Goal: Communication & Community: Answer question/provide support

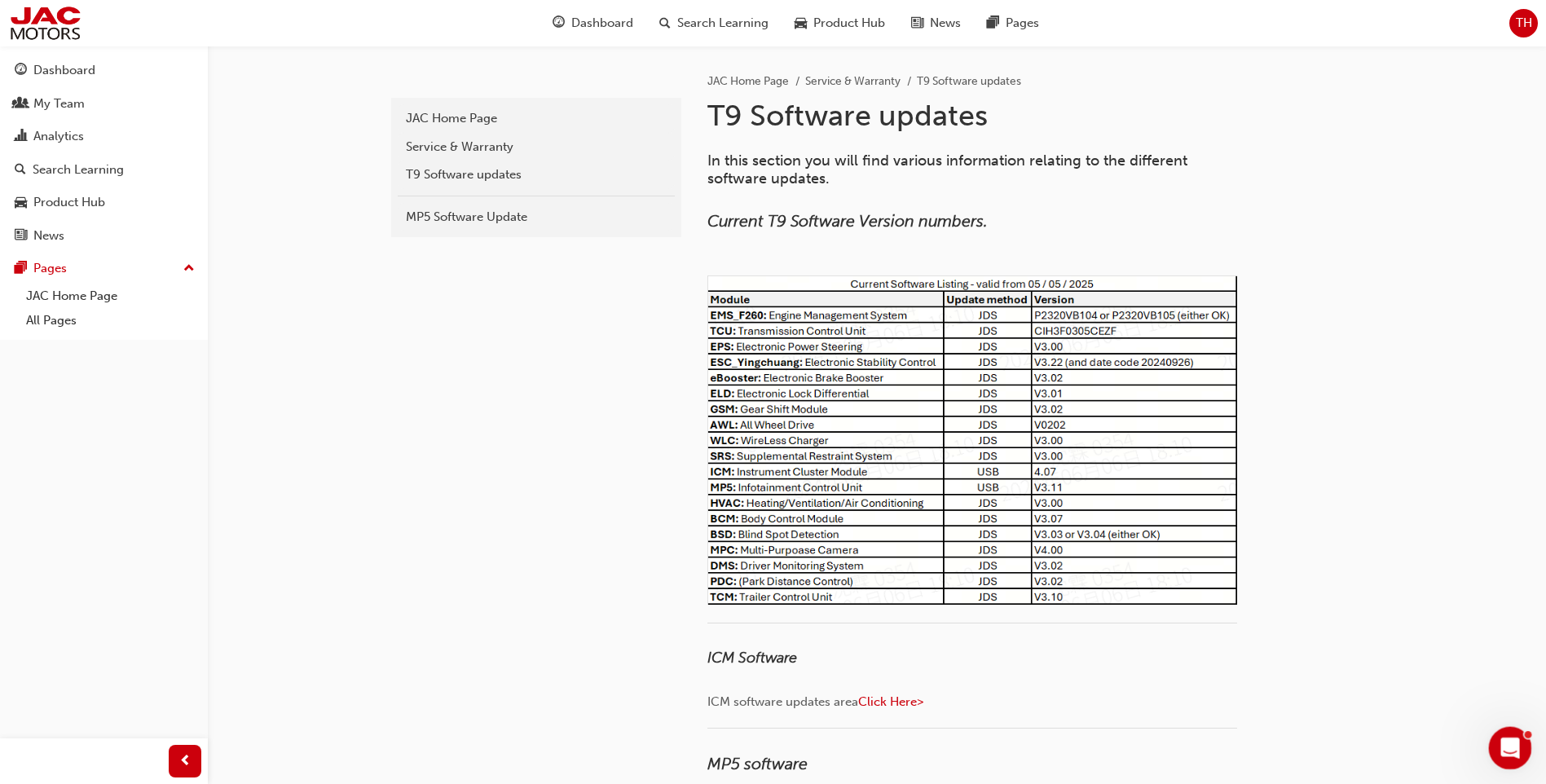
click at [1515, 752] on div "Open Intercom Messenger" at bounding box center [1508, 746] width 54 height 54
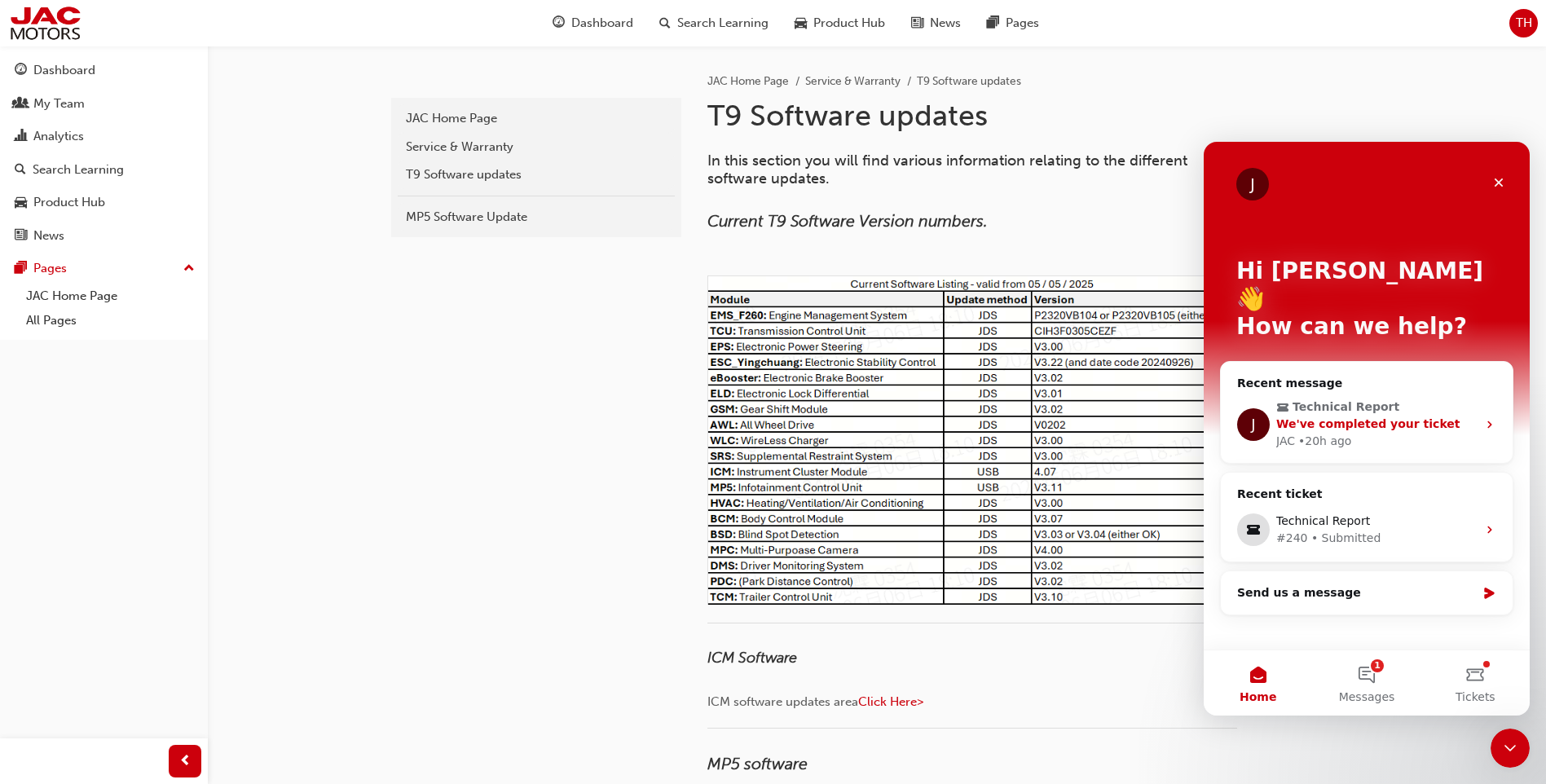
click at [1414, 417] on span "We've completed your ticket" at bounding box center [1367, 423] width 184 height 13
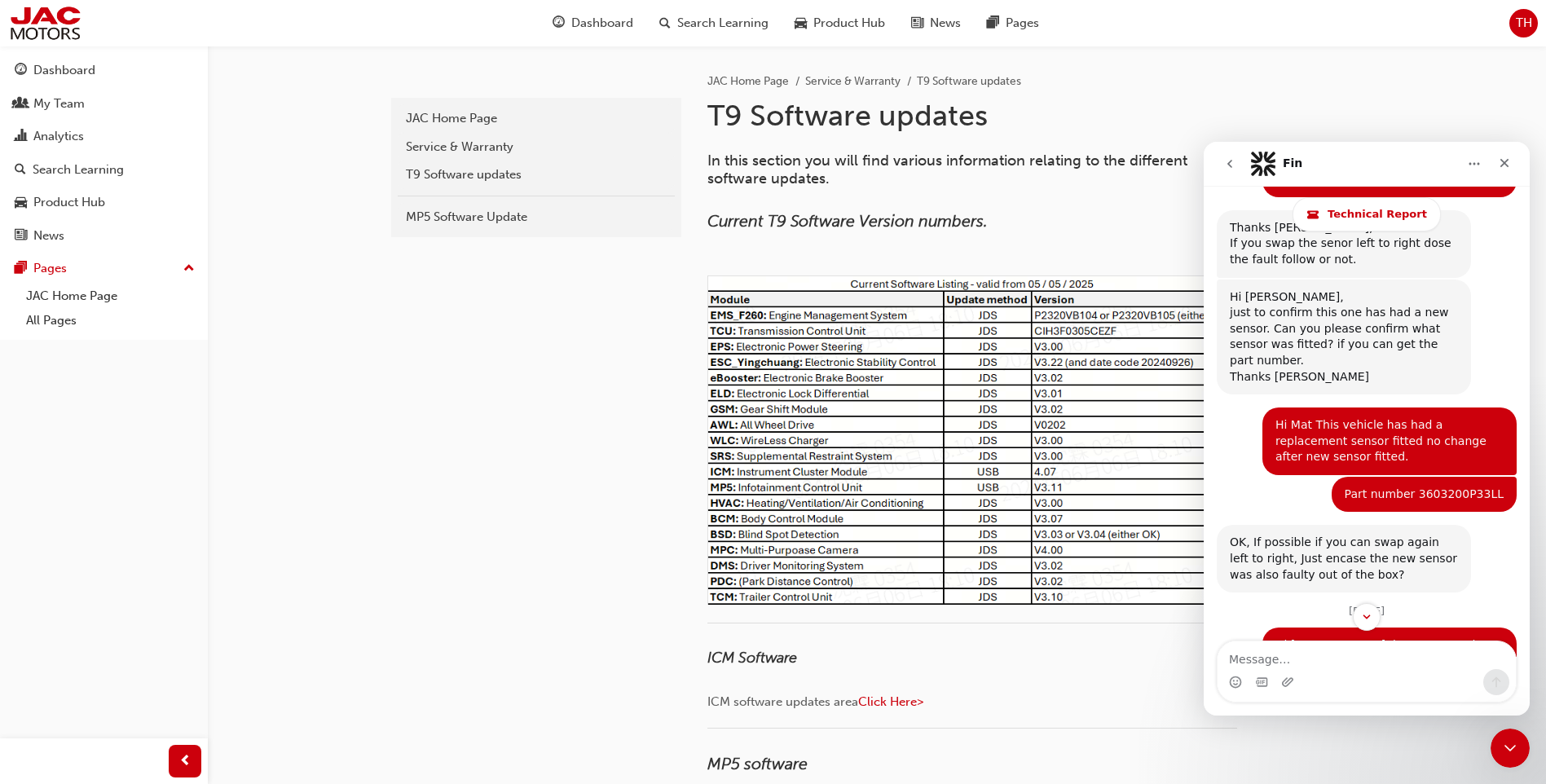
scroll to position [11635, 0]
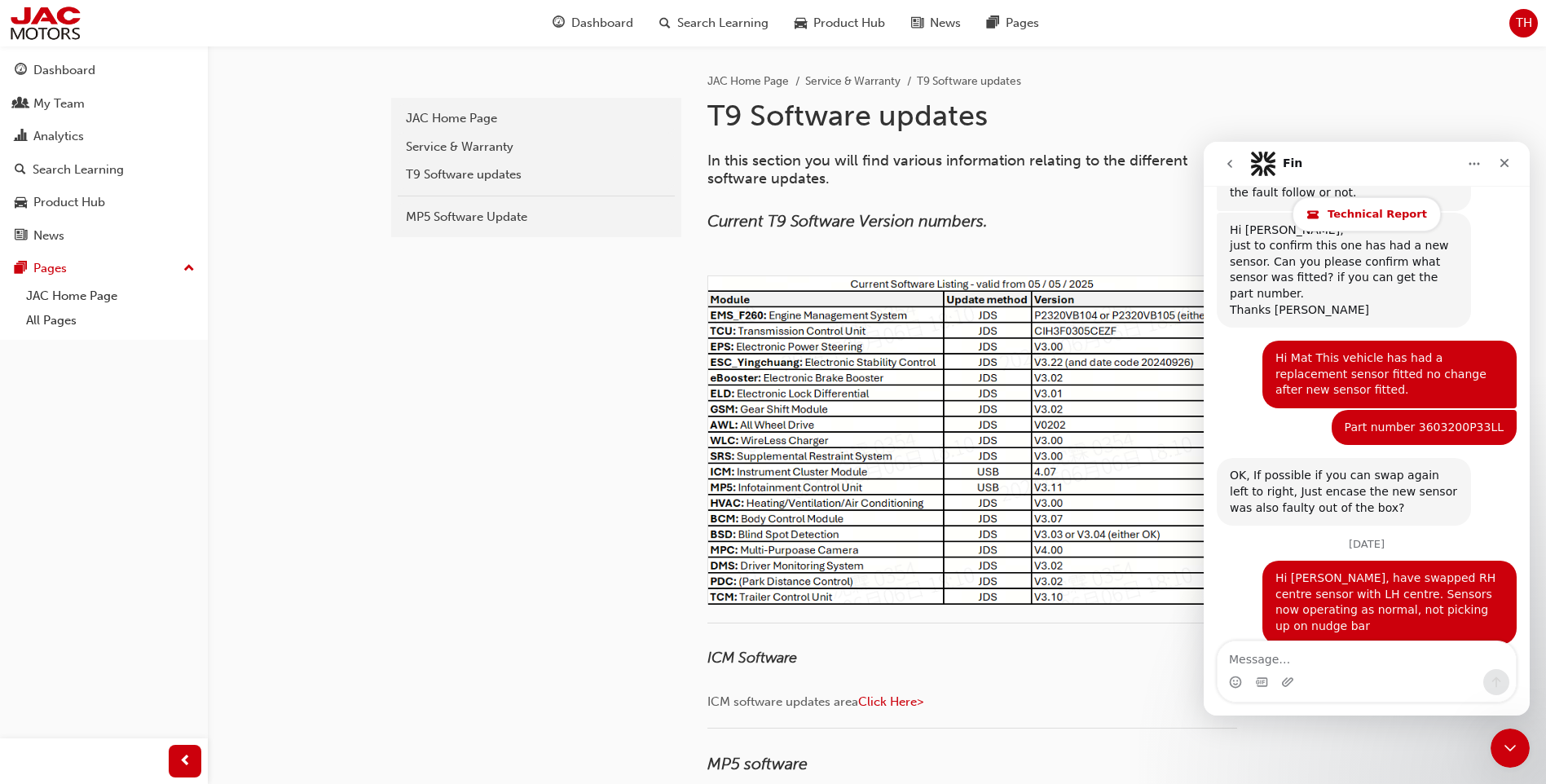
click at [1414, 215] on link "Technical Report" at bounding box center [1366, 213] width 148 height 34
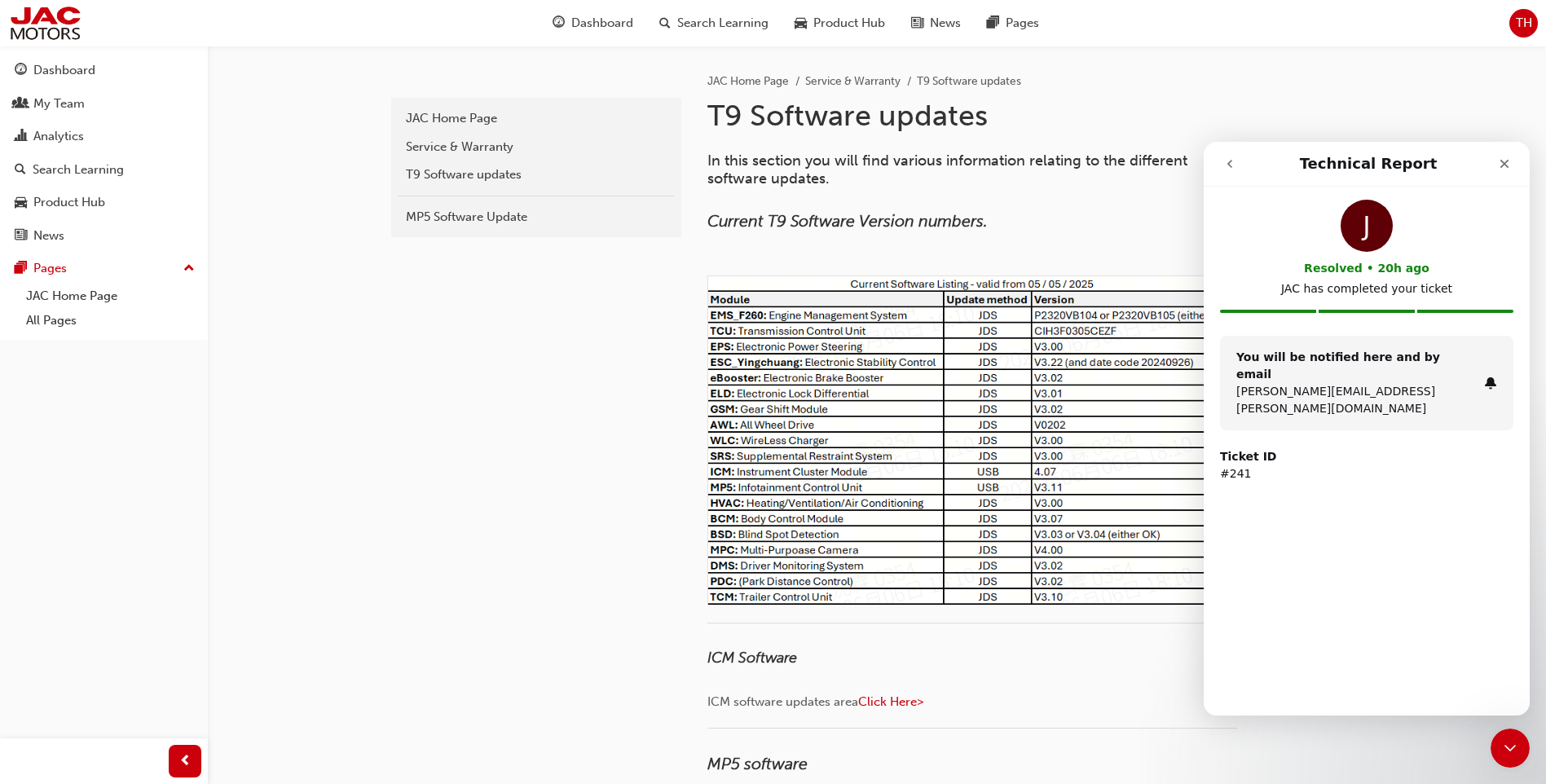
scroll to position [0, 0]
click at [1218, 159] on button "go back" at bounding box center [1230, 164] width 31 height 31
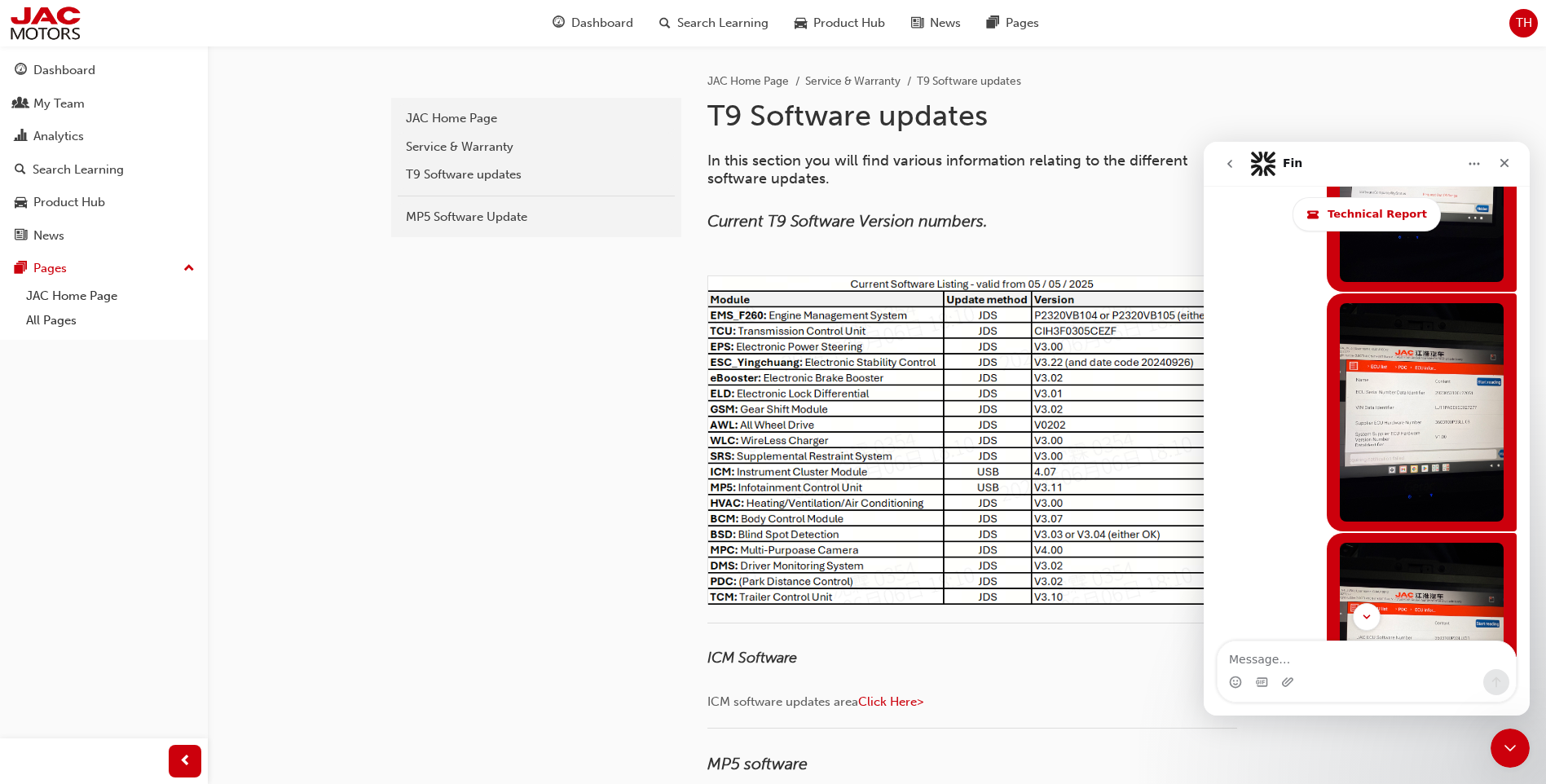
scroll to position [10087, 0]
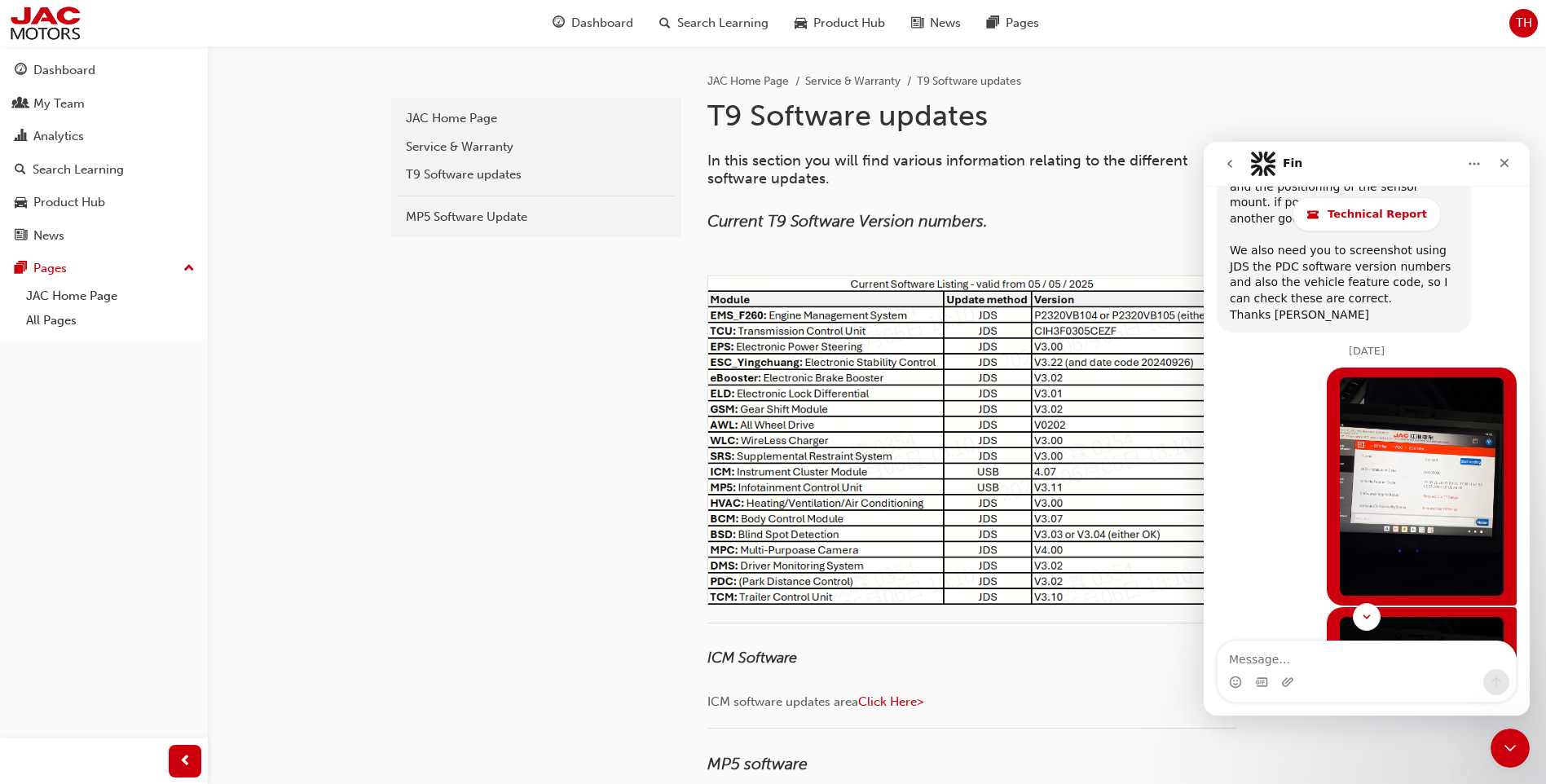
click at [1482, 160] on button "Home" at bounding box center [1475, 164] width 31 height 31
click at [1420, 248] on div "Download transcript" at bounding box center [1421, 238] width 161 height 33
click at [1237, 162] on button "go back" at bounding box center [1230, 164] width 31 height 31
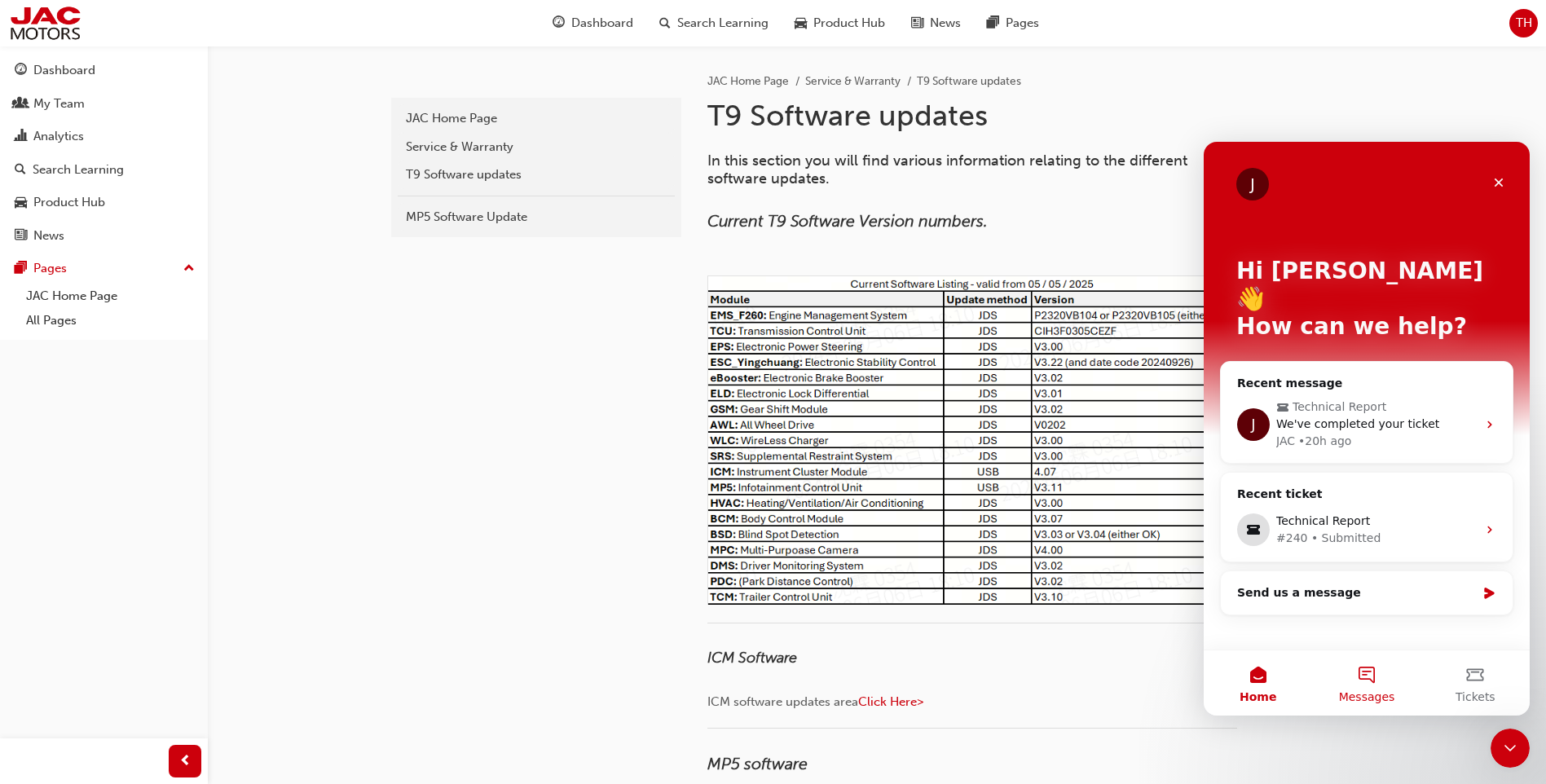
click at [1364, 666] on button "Messages" at bounding box center [1366, 682] width 108 height 65
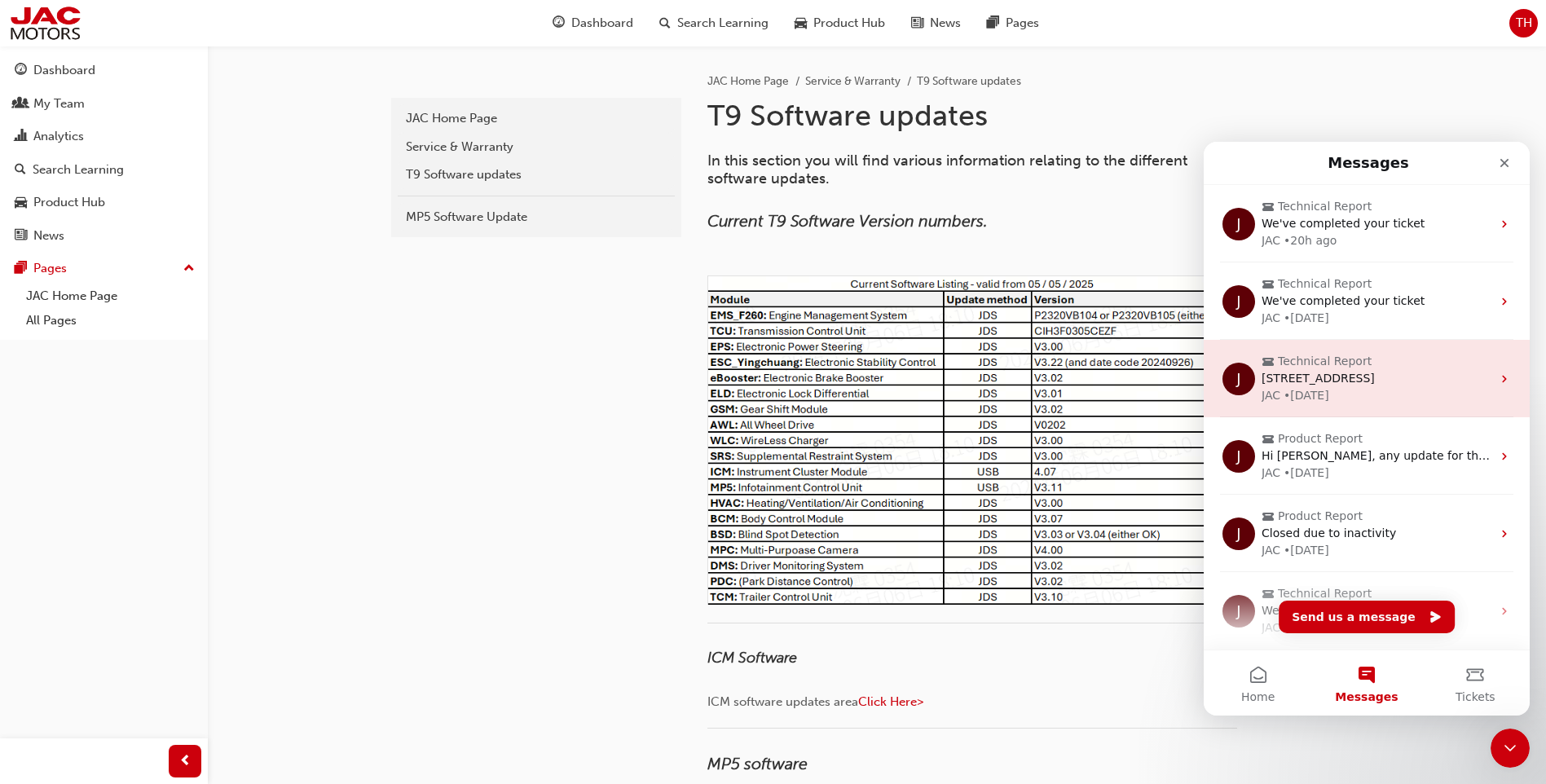
click at [1377, 359] on span "Technical Report" at bounding box center [1368, 362] width 214 height 17
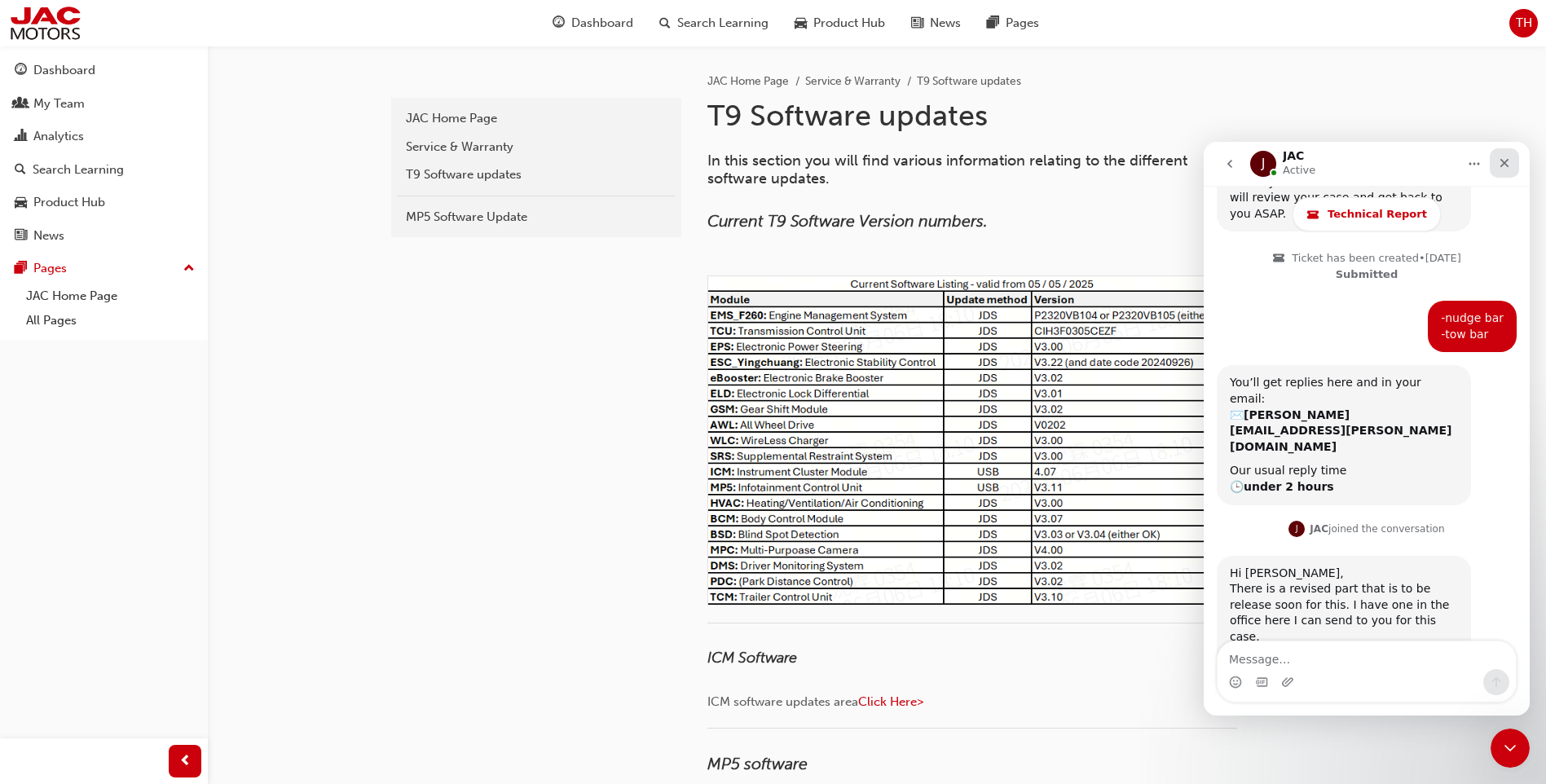
scroll to position [1828, 0]
click at [1477, 158] on icon "Home" at bounding box center [1474, 163] width 13 height 13
click at [1418, 233] on div "Download transcript" at bounding box center [1432, 239] width 116 height 17
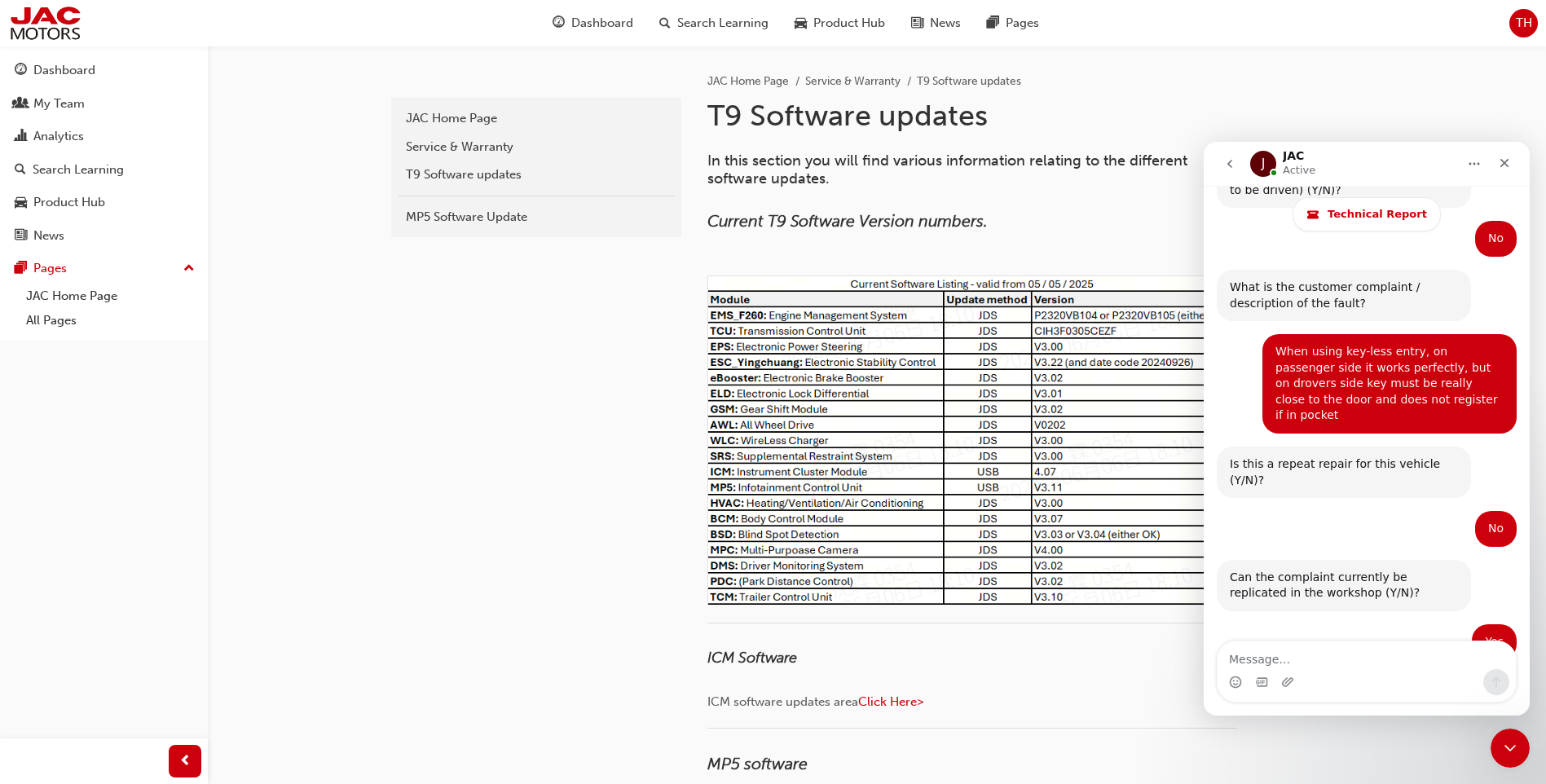
scroll to position [1952, 0]
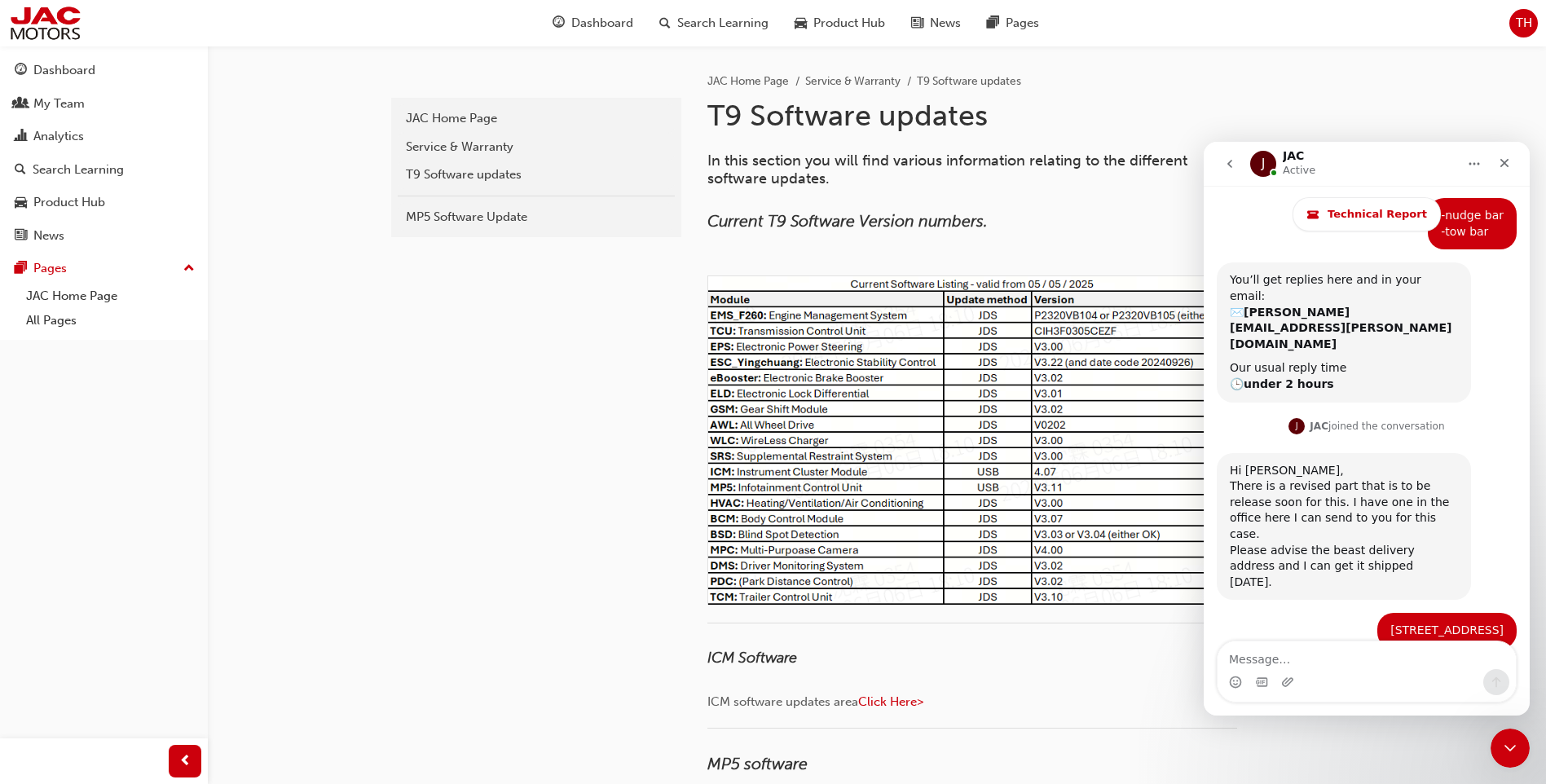
click at [1313, 653] on textarea "Message…" at bounding box center [1366, 655] width 298 height 28
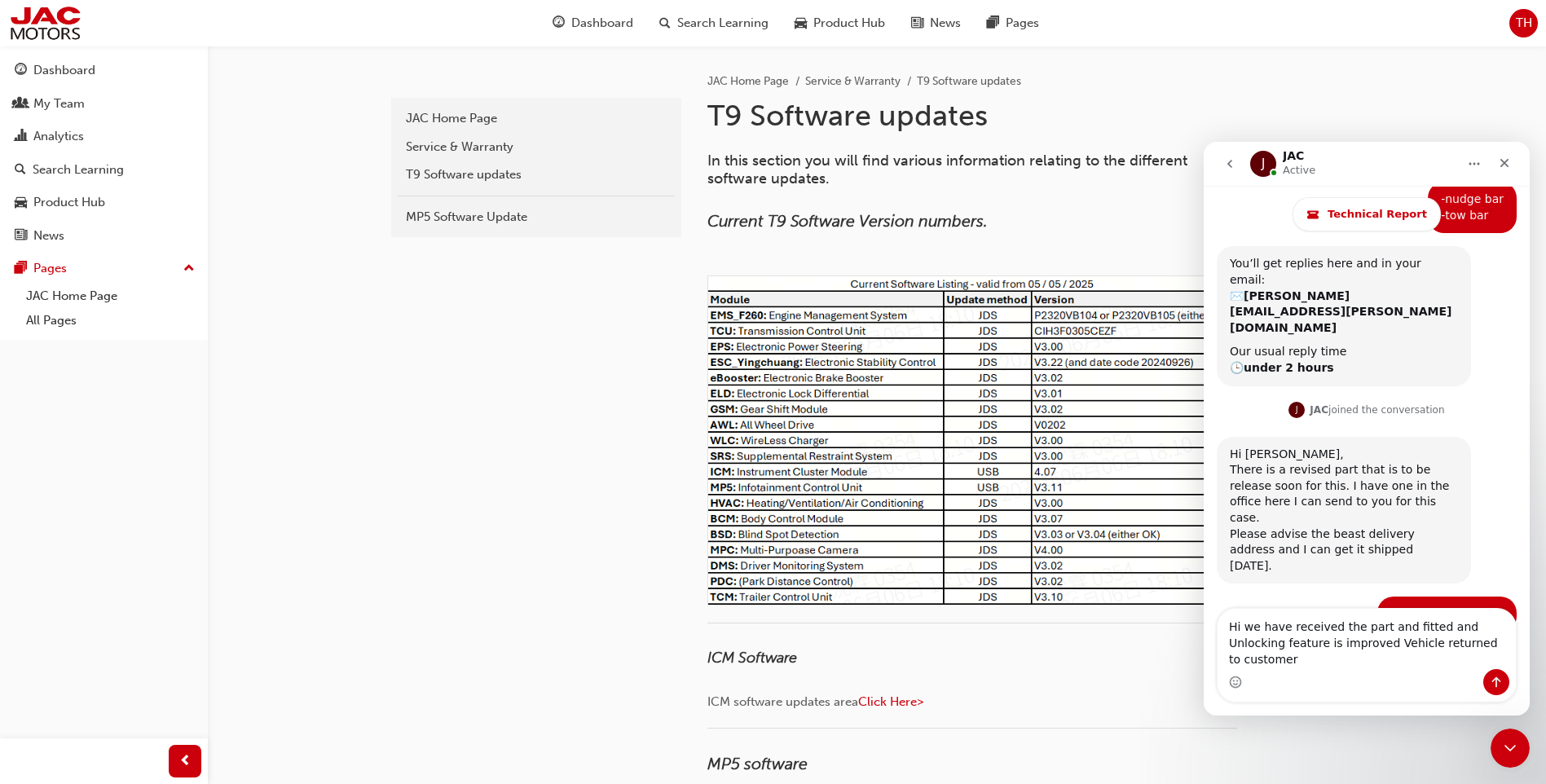
type textarea "Hi we have received the part and fitted and Unlocking feature is improved Vehic…"
click at [1486, 690] on button "Send a message…" at bounding box center [1496, 682] width 26 height 26
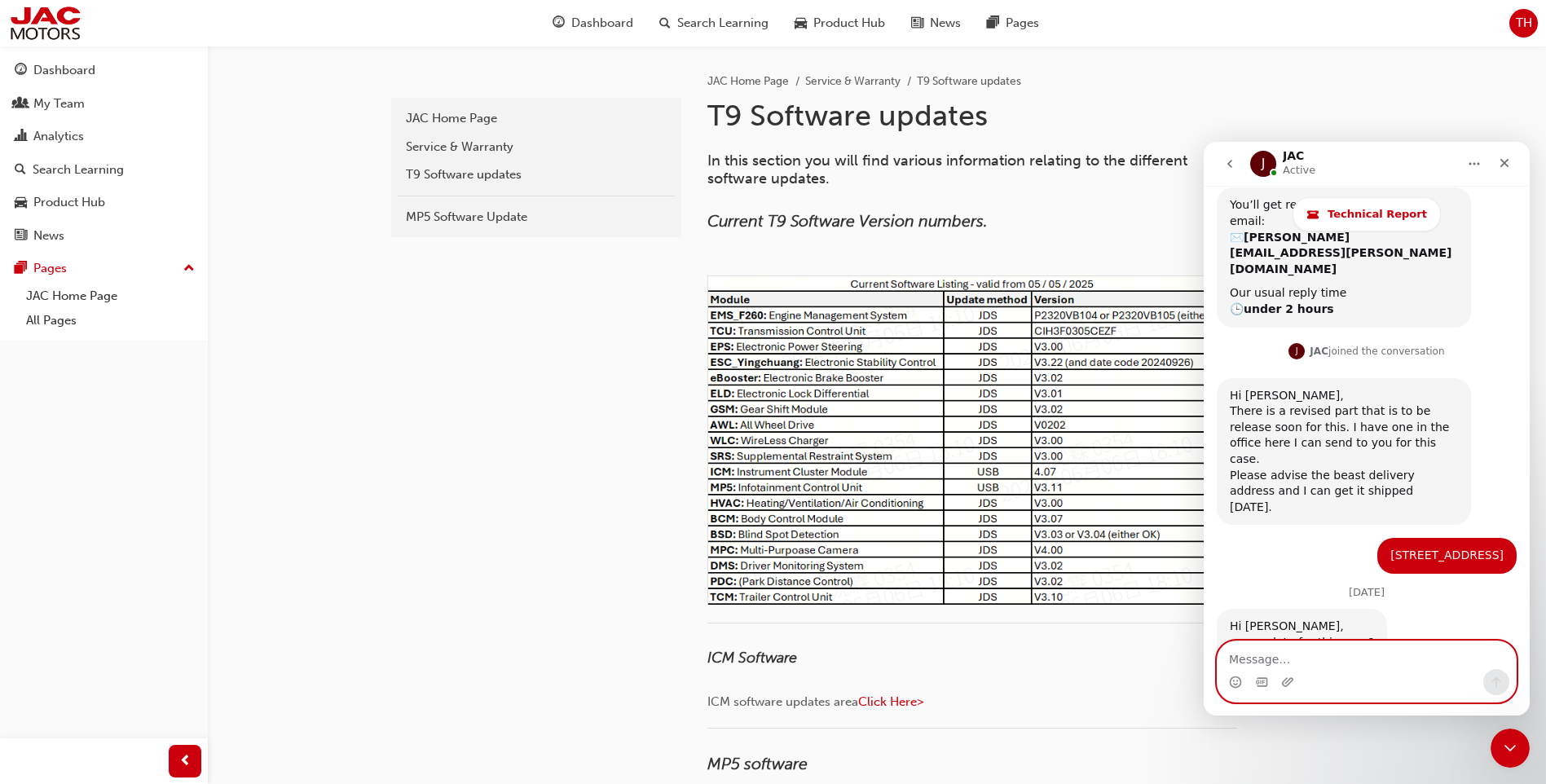
scroll to position [2032, 0]
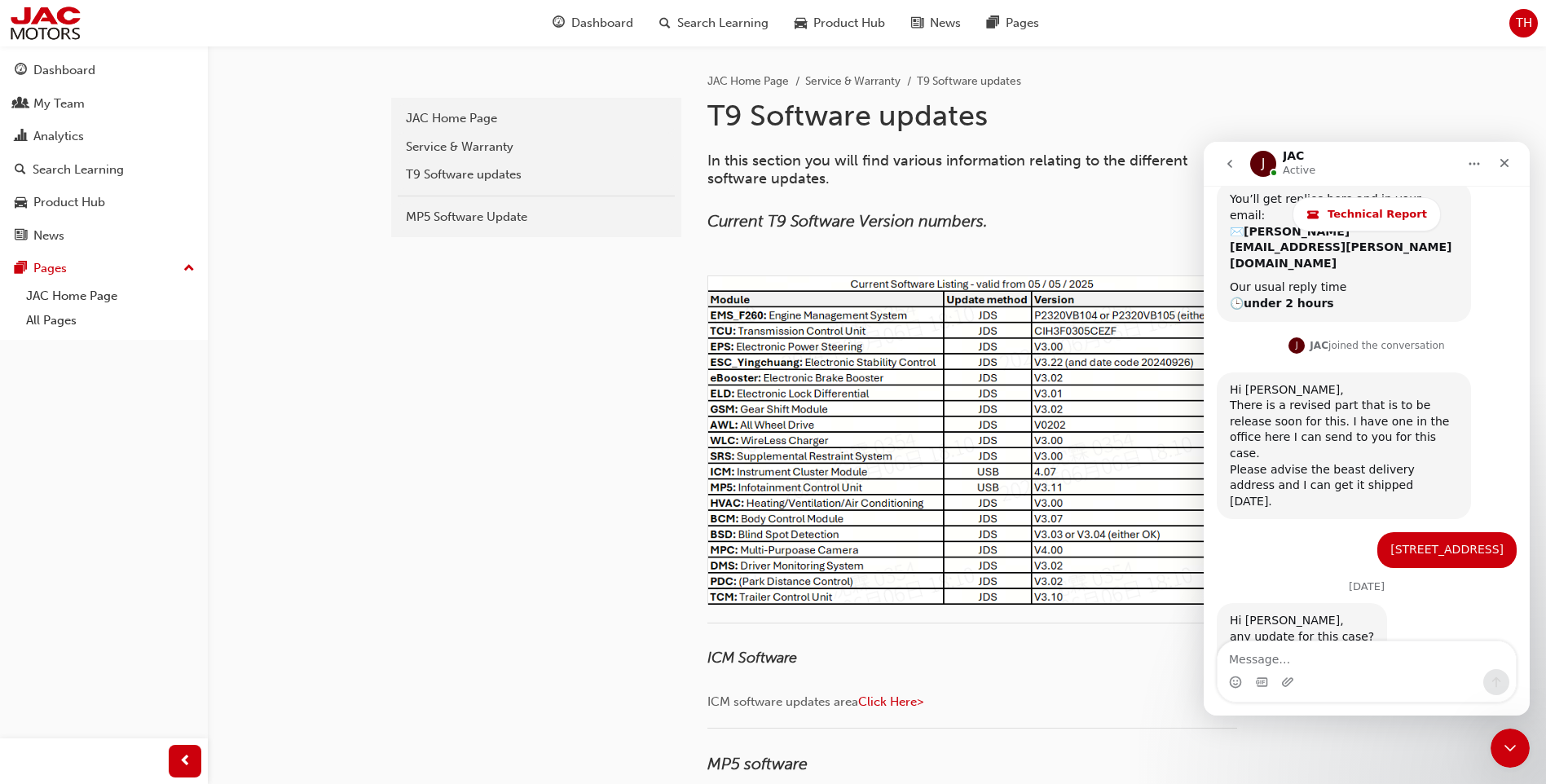
click at [1228, 169] on icon "go back" at bounding box center [1230, 163] width 13 height 13
